Goal: Transaction & Acquisition: Purchase product/service

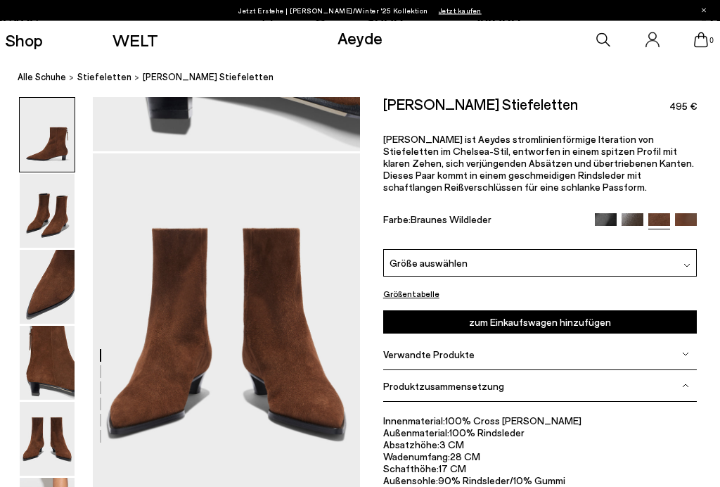
scroll to position [1378, 0]
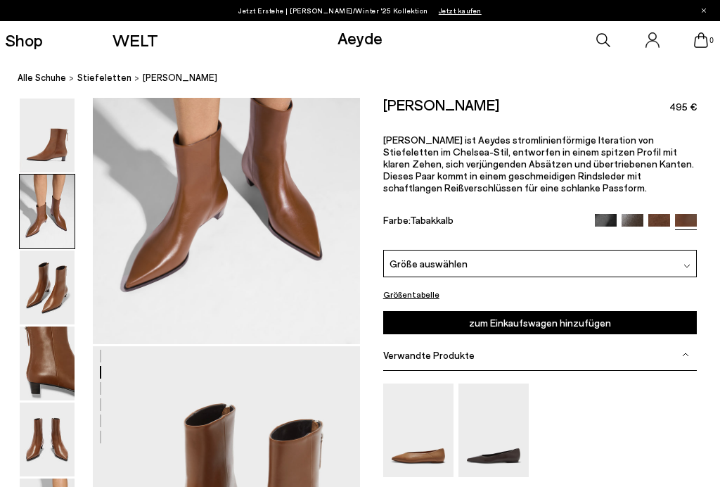
scroll to position [401, 0]
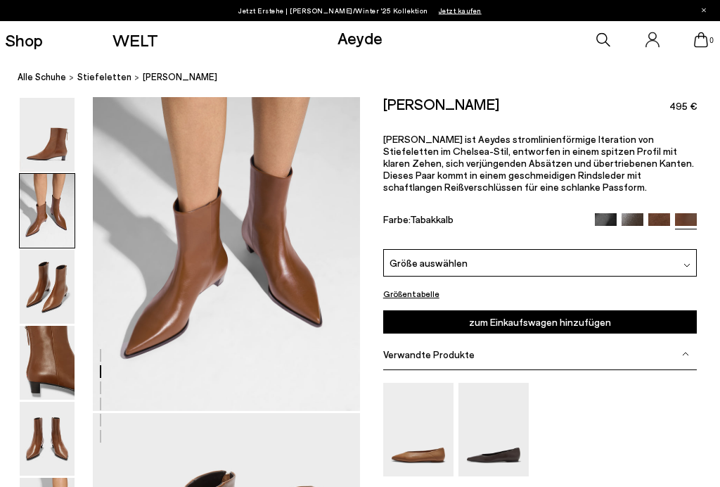
click at [403, 276] on div "Größe auswählen" at bounding box center [540, 263] width 314 height 27
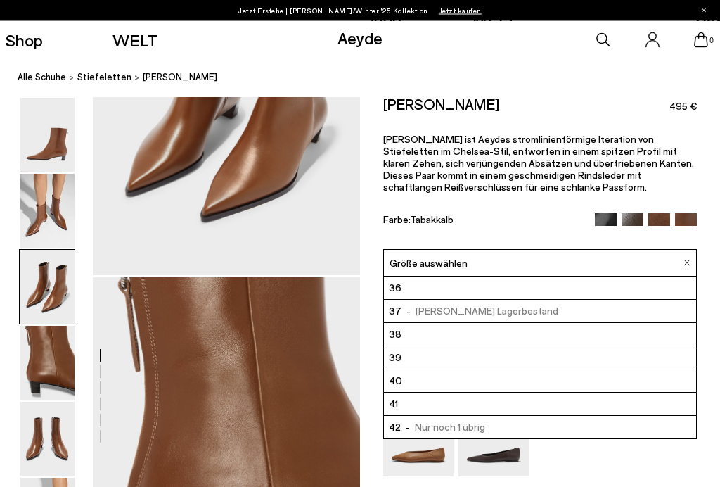
scroll to position [896, 0]
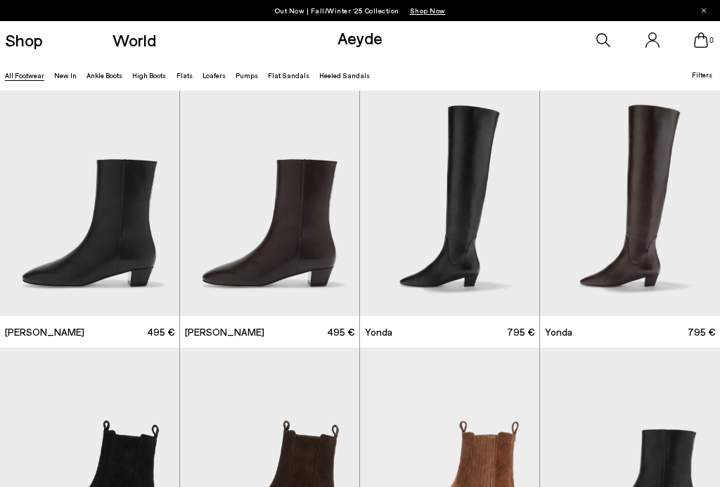
scroll to position [3595, 0]
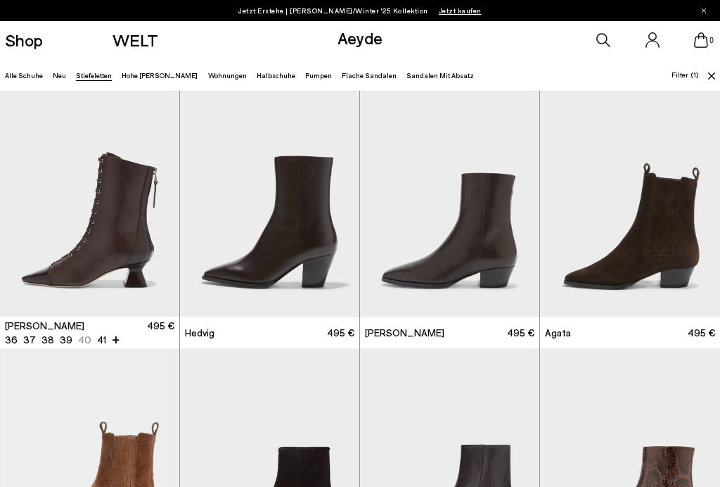
scroll to position [814, 0]
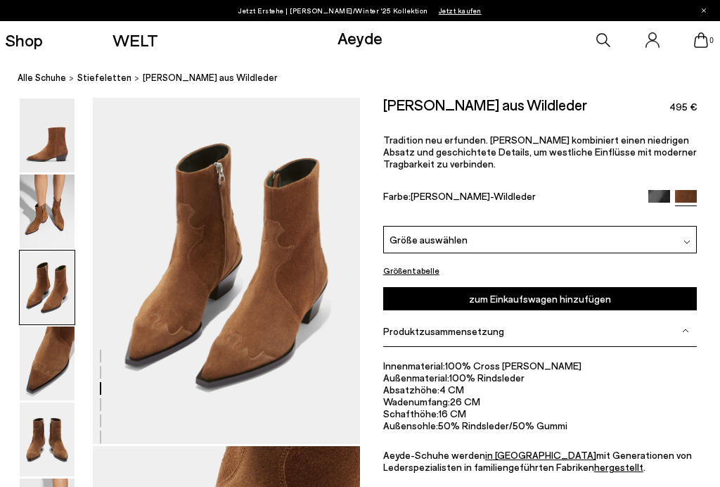
scroll to position [707, 0]
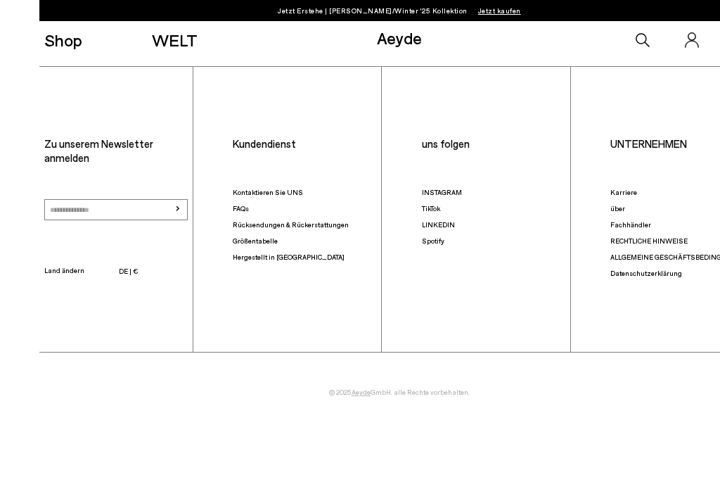
scroll to position [3479, 0]
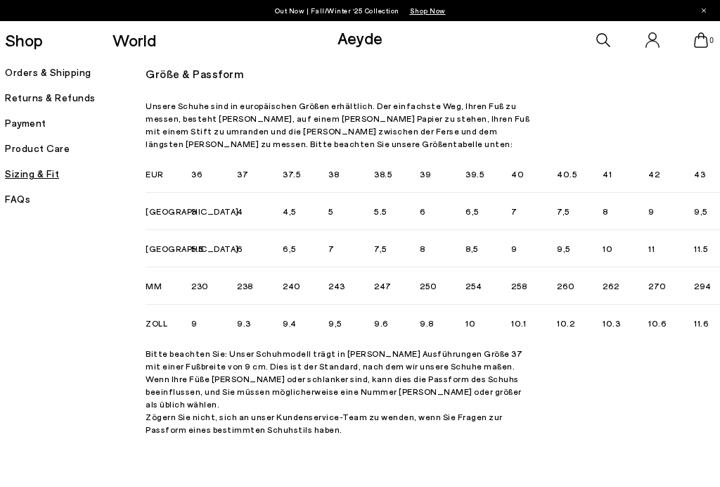
scroll to position [0, 2]
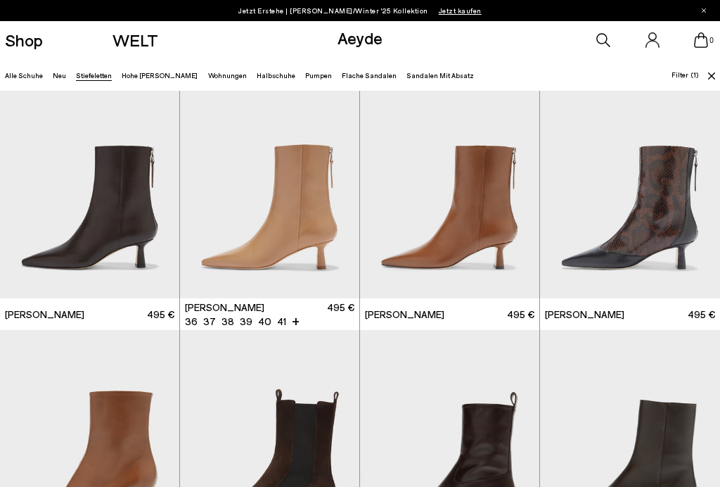
scroll to position [840, 0]
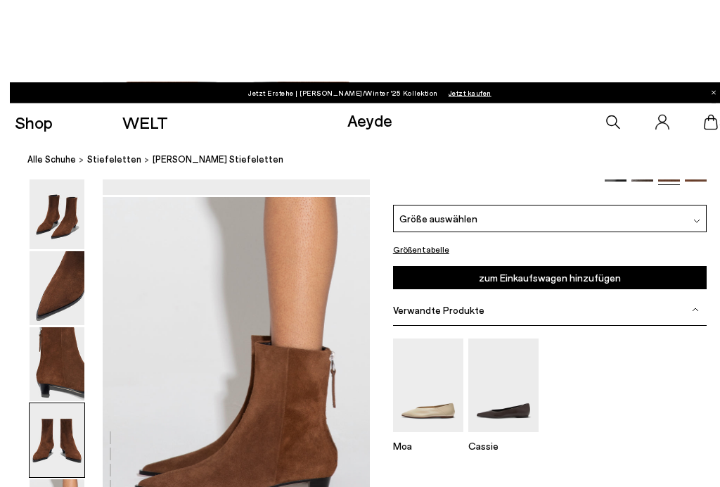
scroll to position [1629, 0]
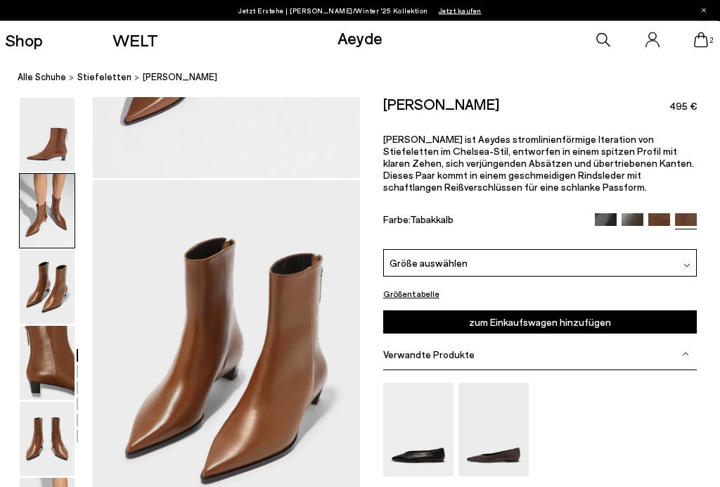
scroll to position [634, 23]
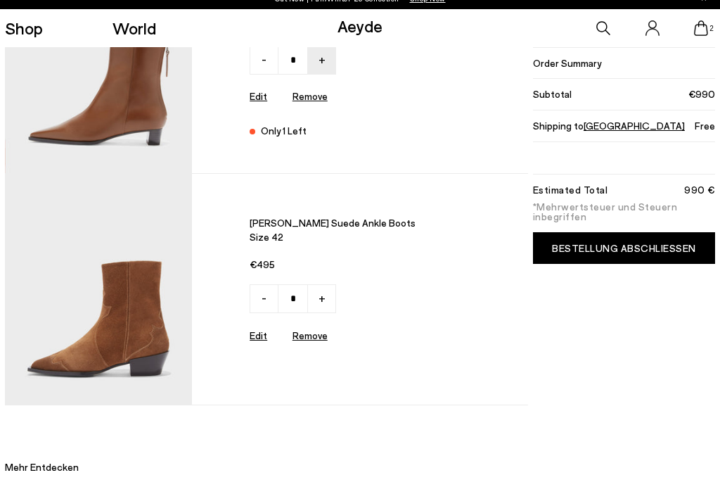
scroll to position [129, 0]
